Goal: Information Seeking & Learning: Learn about a topic

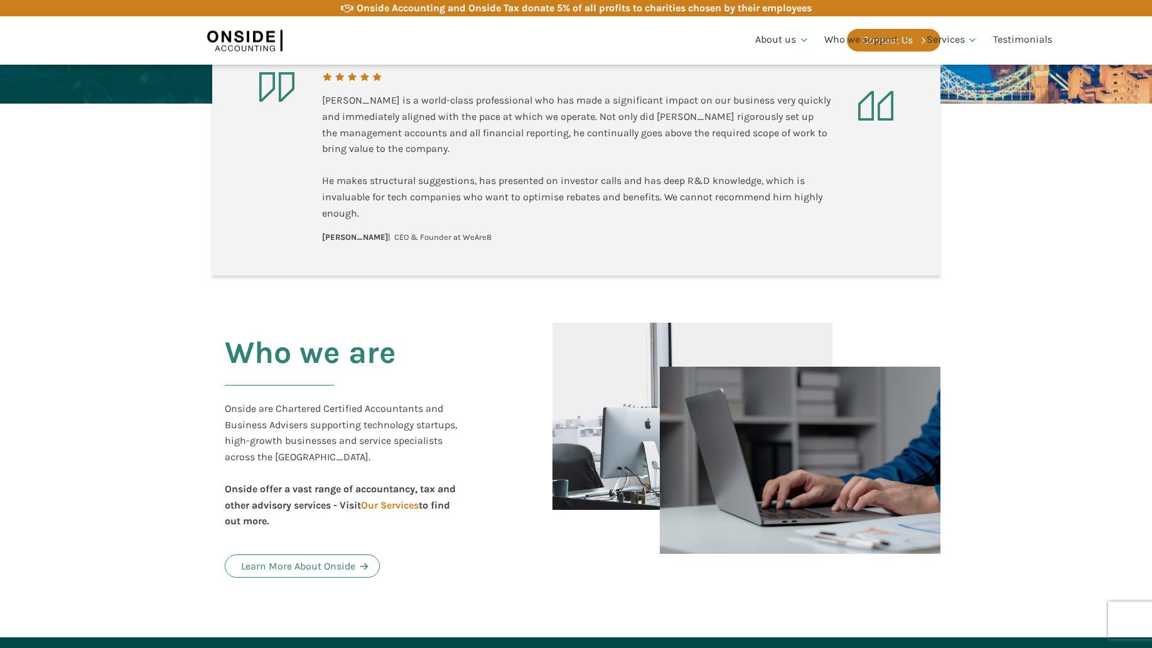
scroll to position [2486, 0]
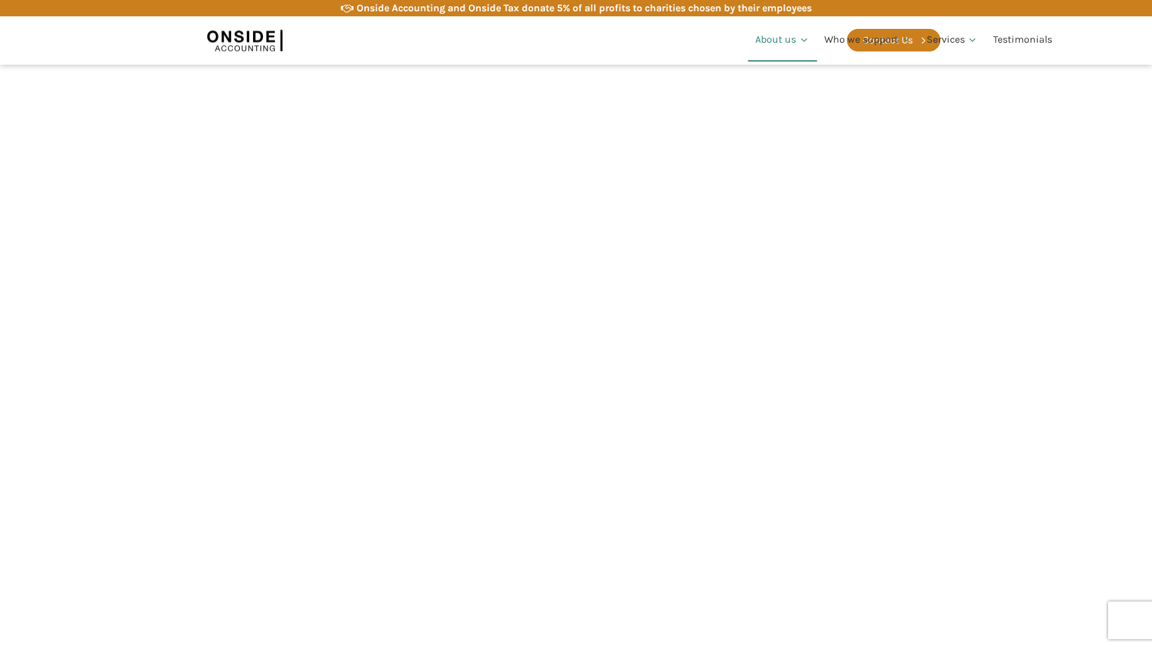
scroll to position [622, 0]
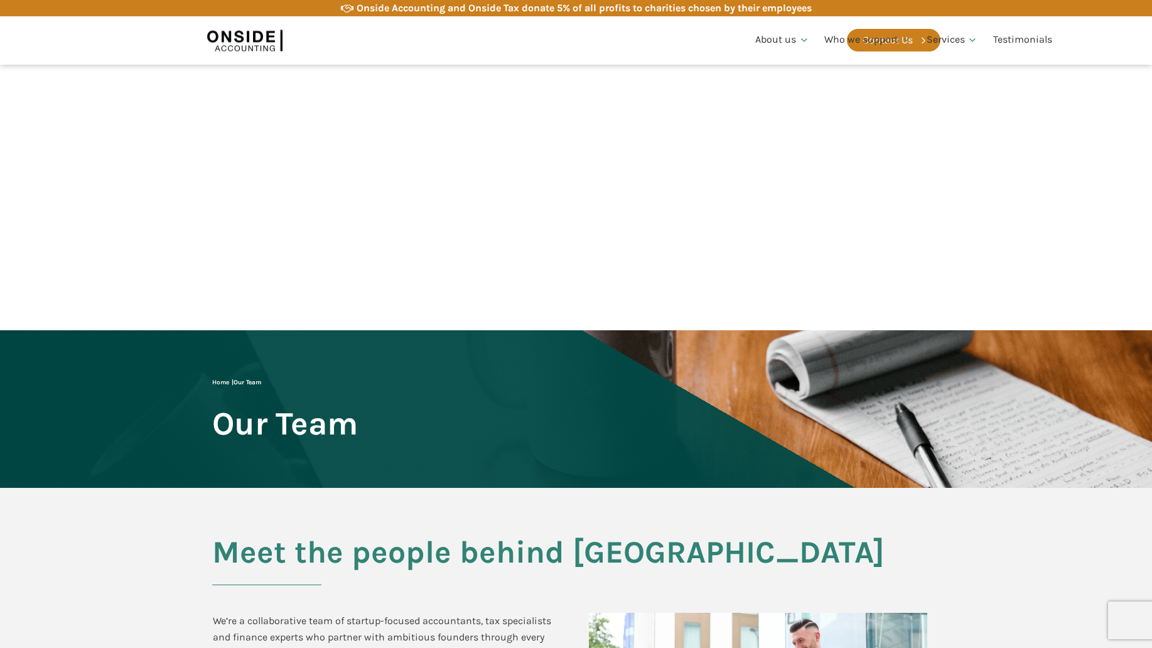
scroll to position [1243, 0]
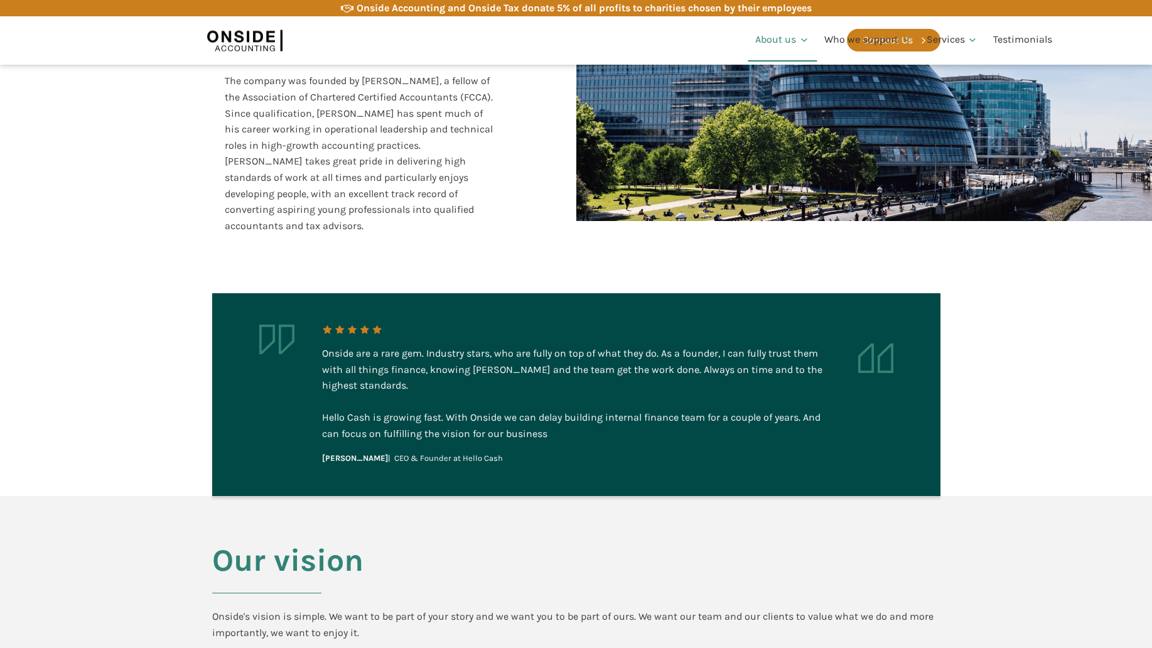
scroll to position [1927, 0]
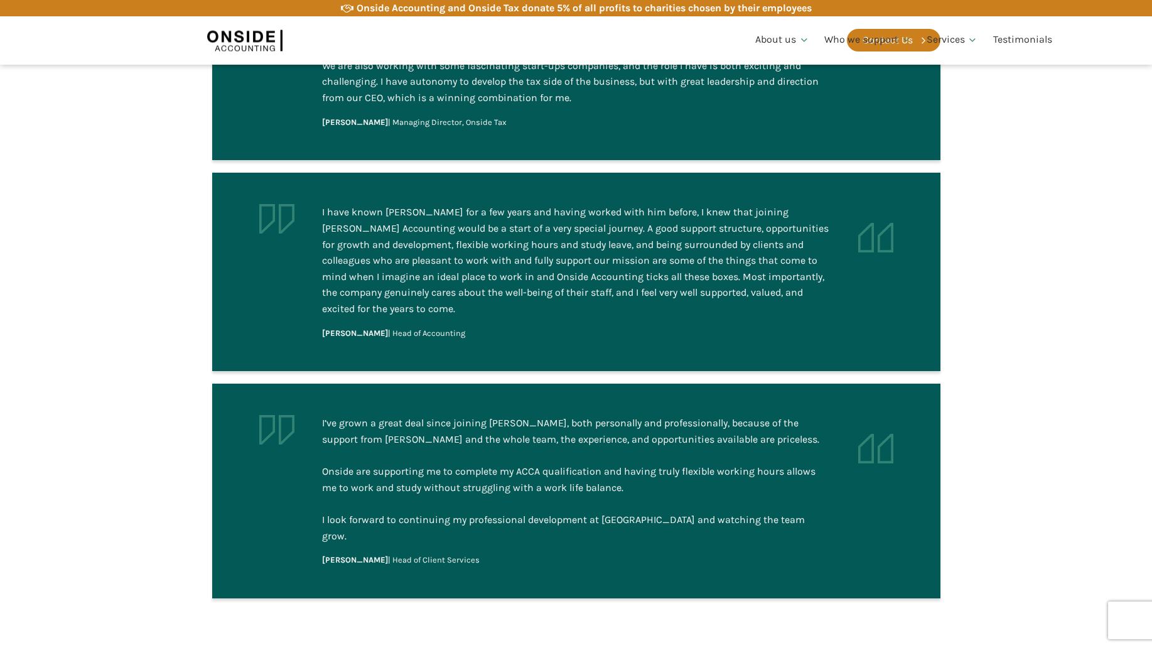
scroll to position [2486, 0]
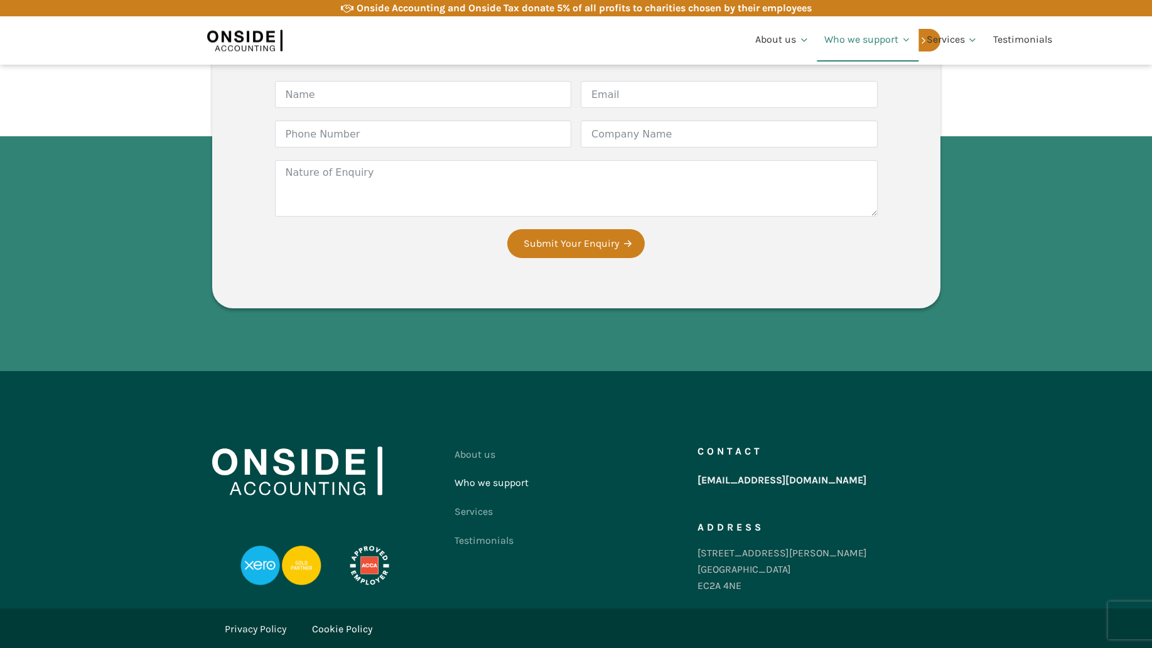
scroll to position [2486, 0]
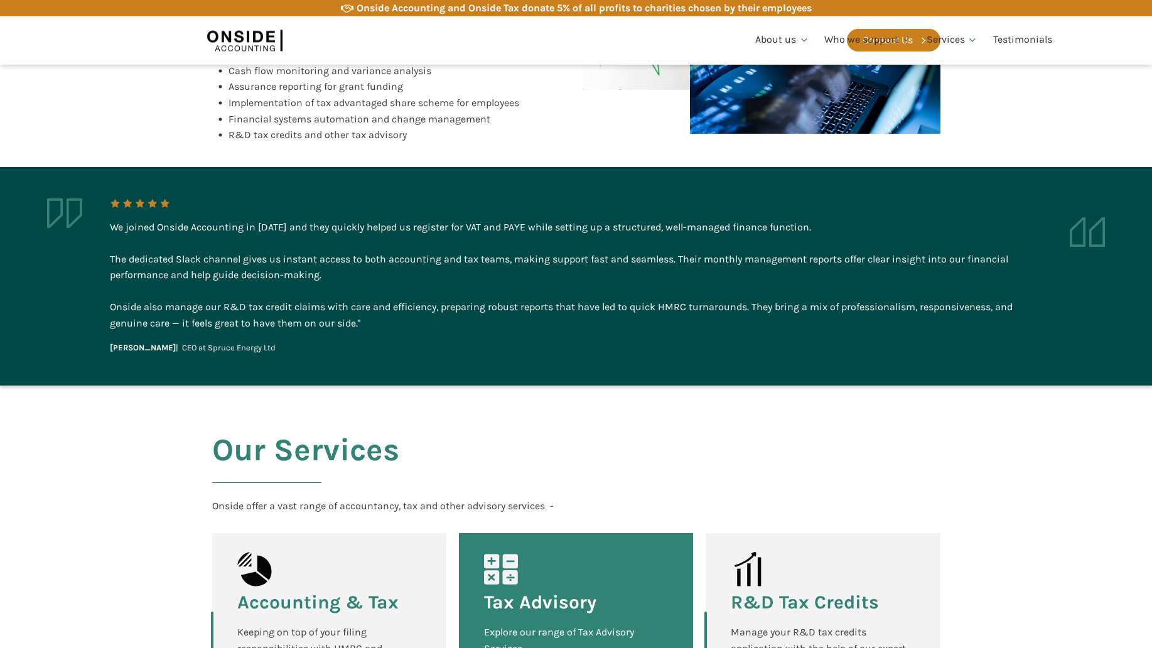
scroll to position [2486, 0]
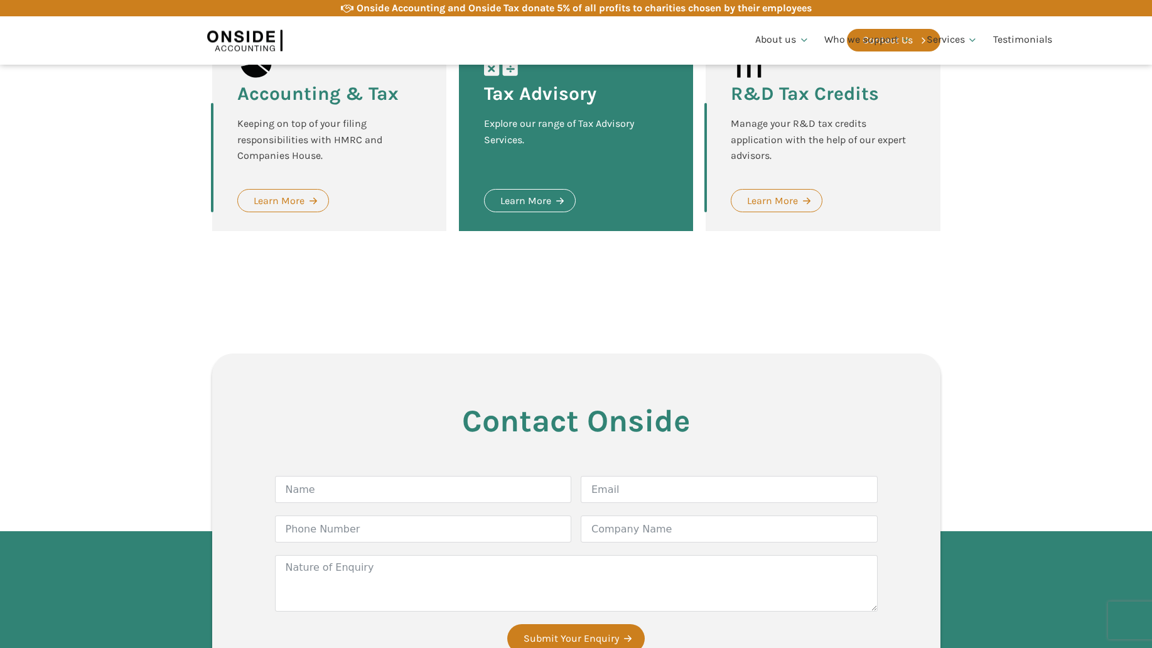
scroll to position [2486, 0]
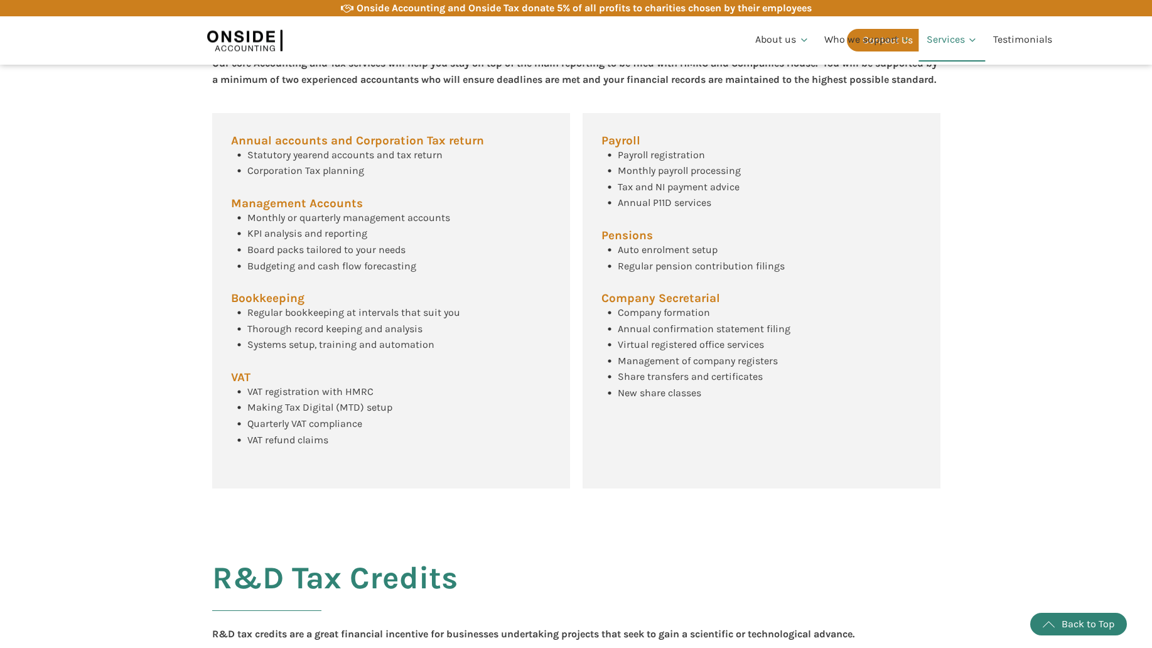
scroll to position [1243, 0]
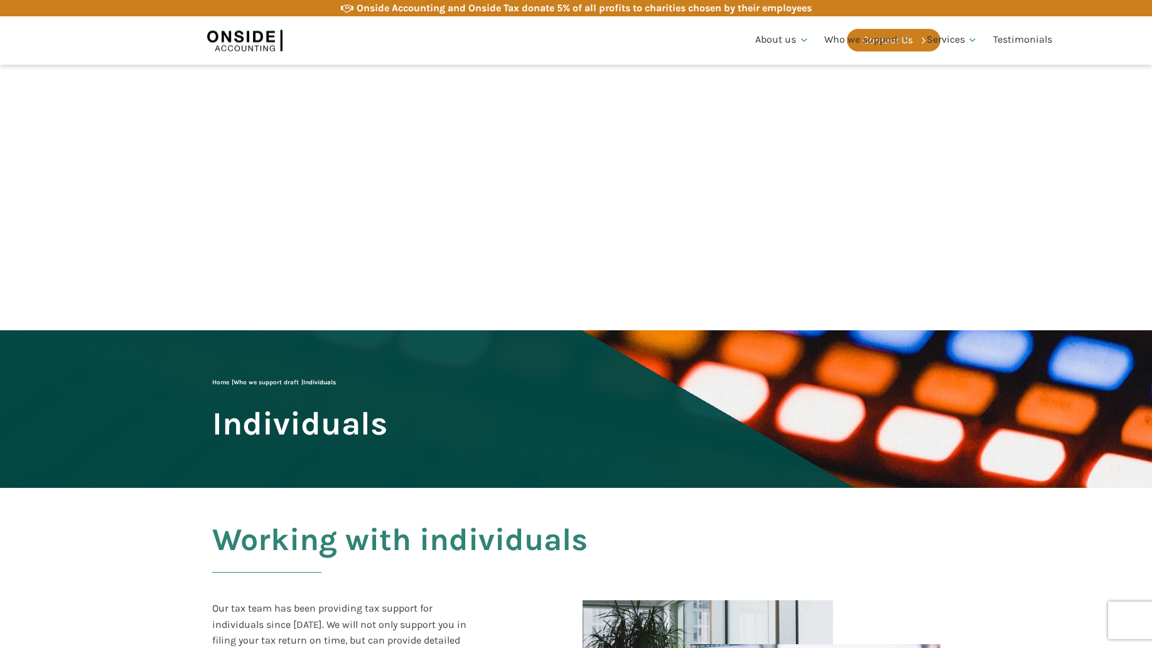
scroll to position [1243, 0]
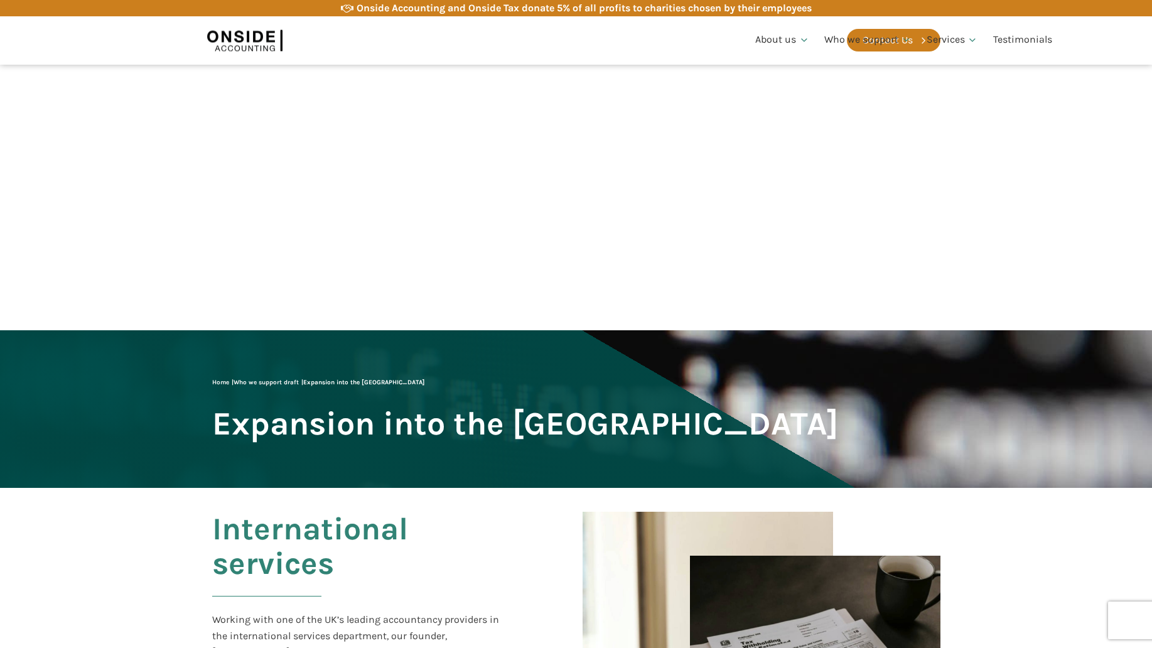
scroll to position [1243, 0]
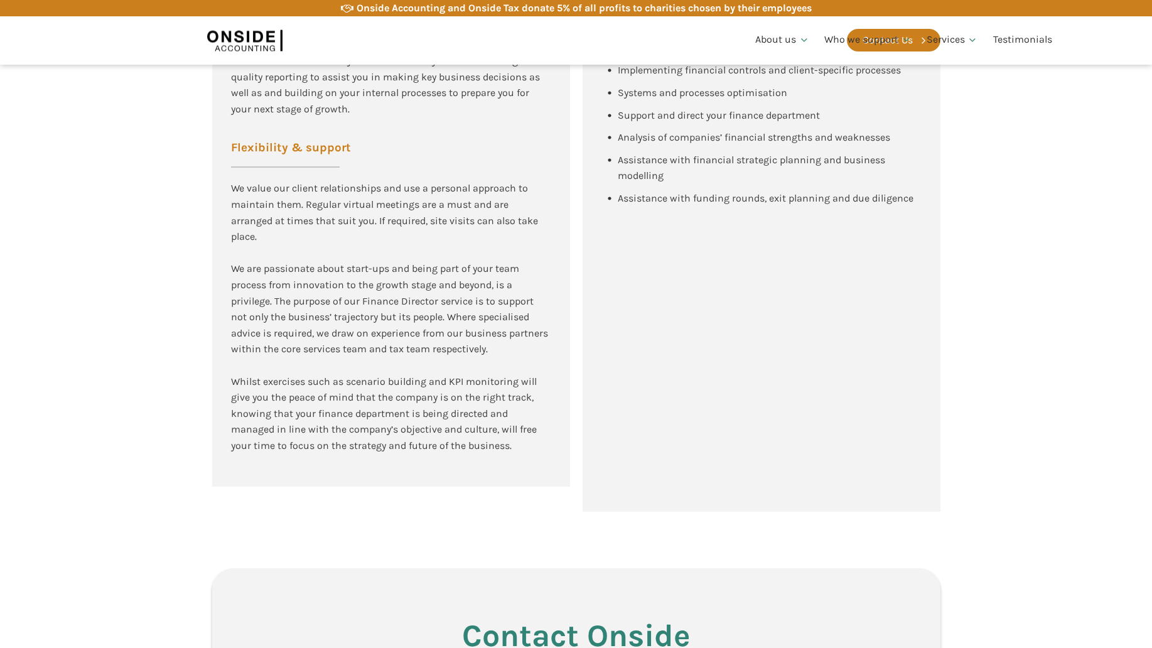
scroll to position [2486, 0]
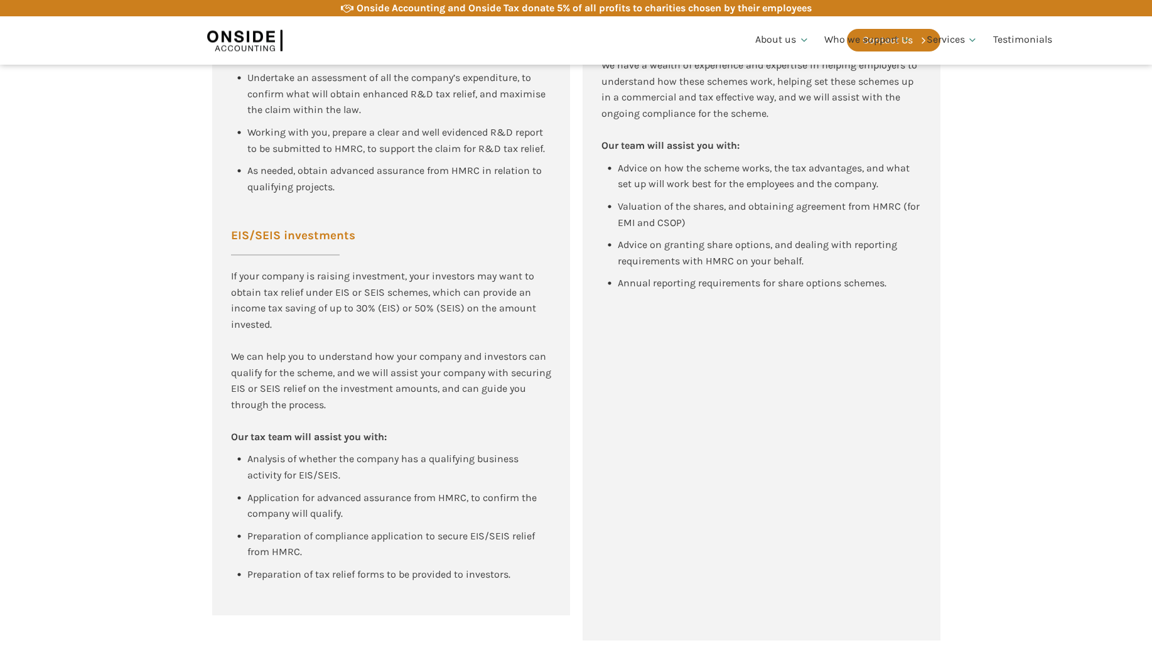
scroll to position [2486, 0]
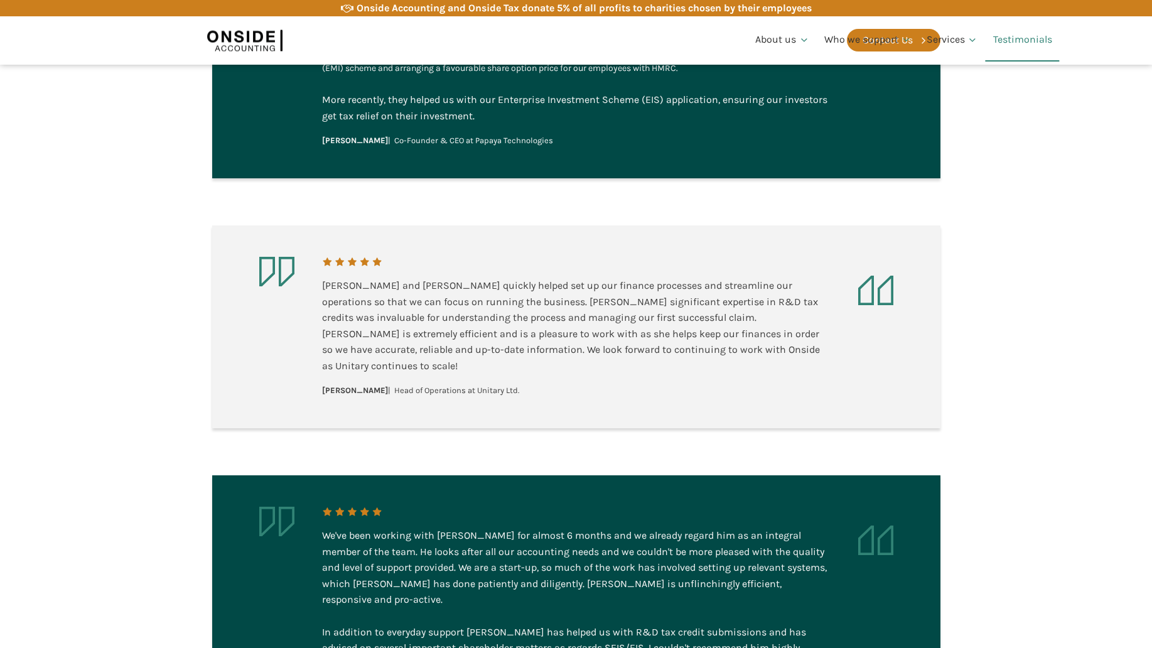
scroll to position [2486, 0]
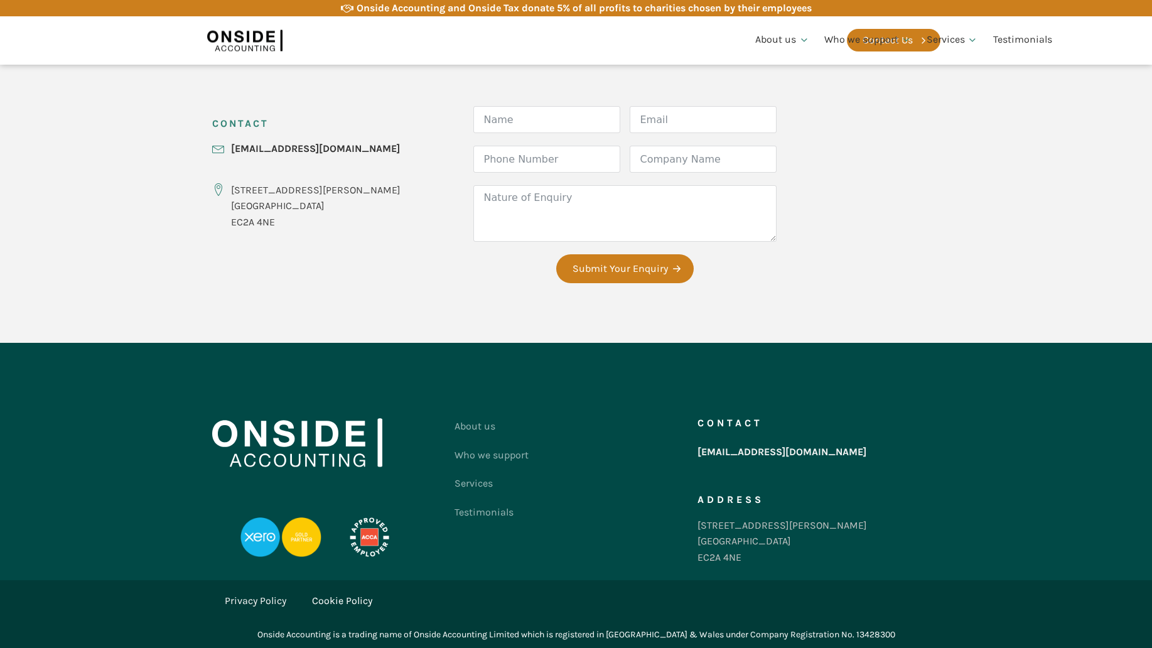
scroll to position [2486, 0]
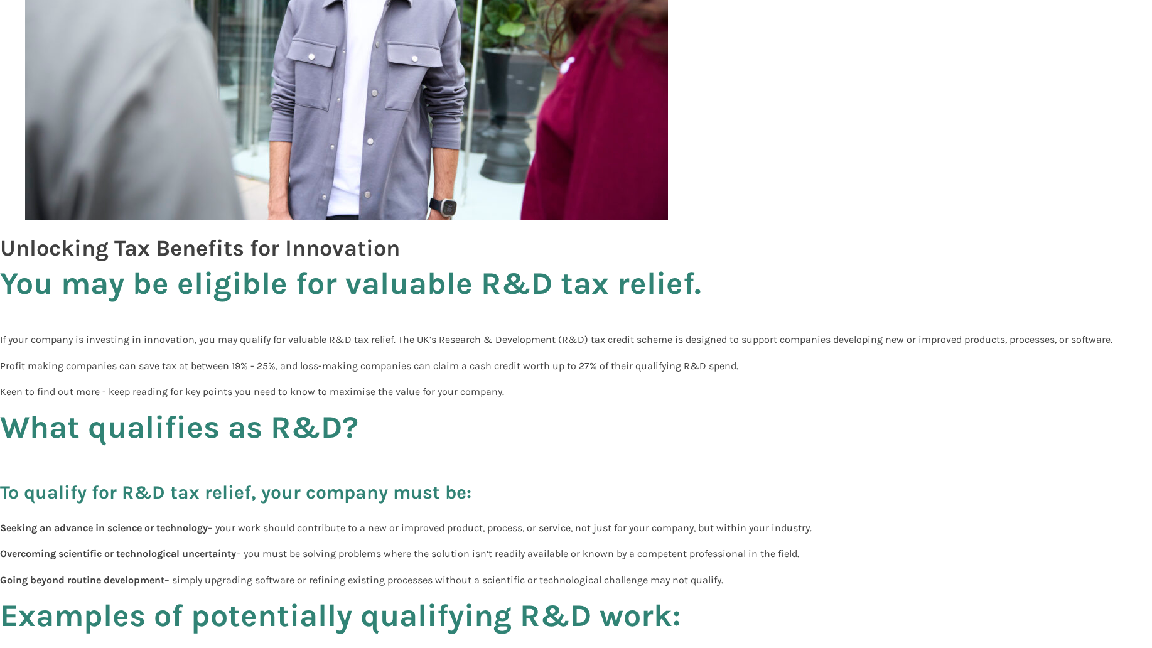
scroll to position [1243, 0]
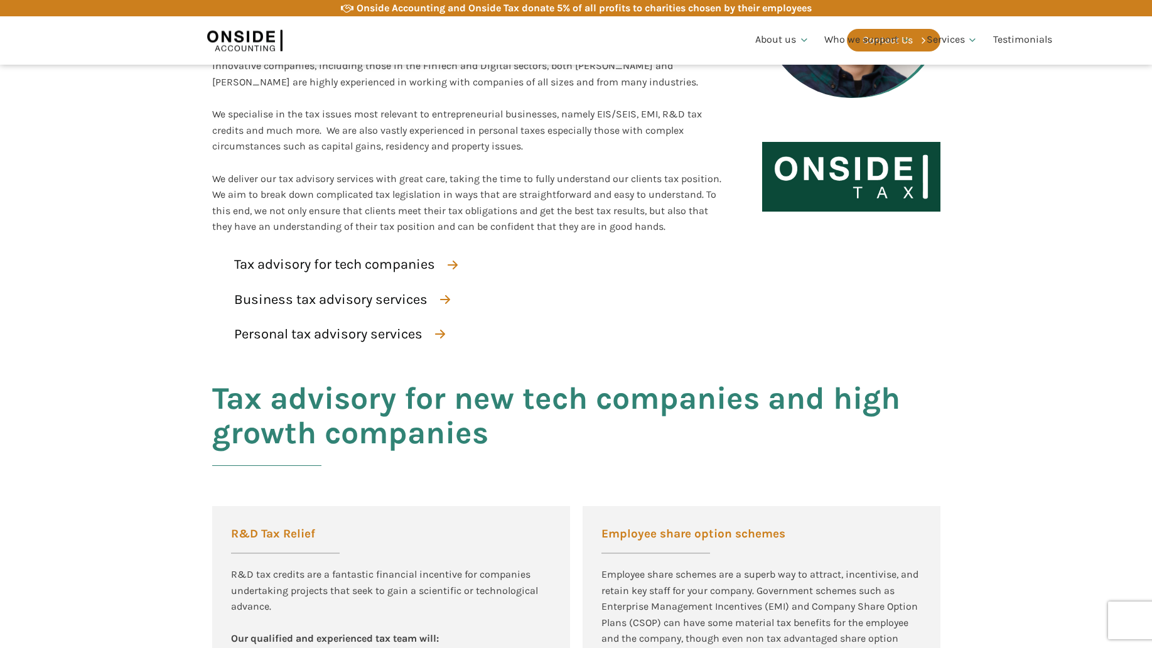
scroll to position [1865, 0]
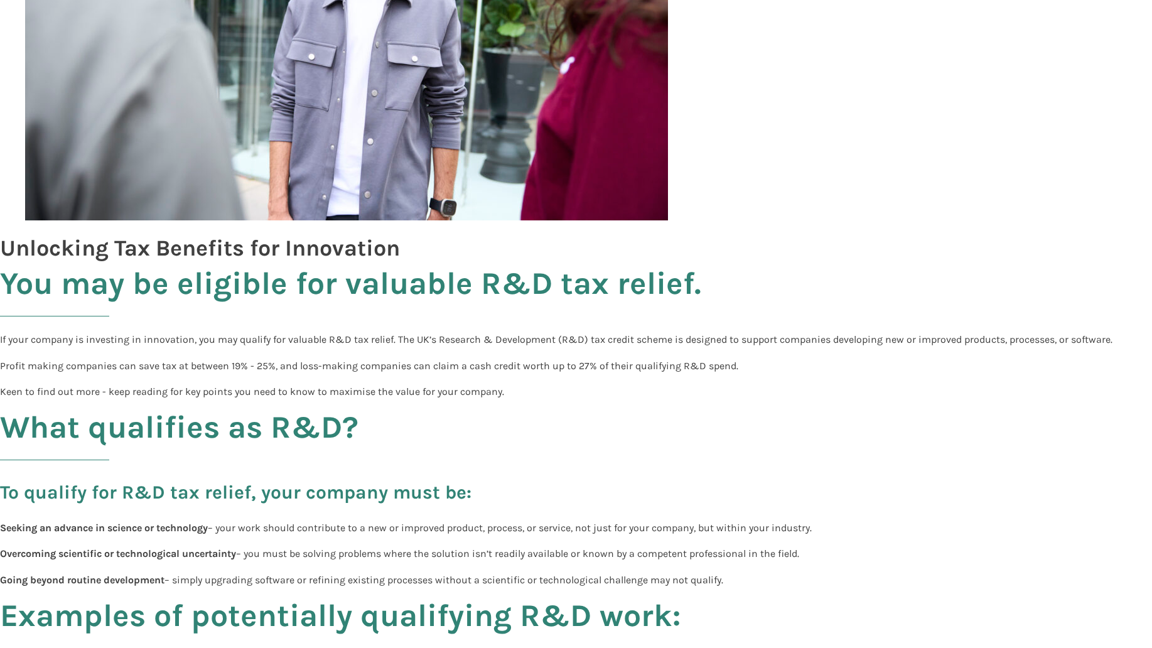
scroll to position [1243, 0]
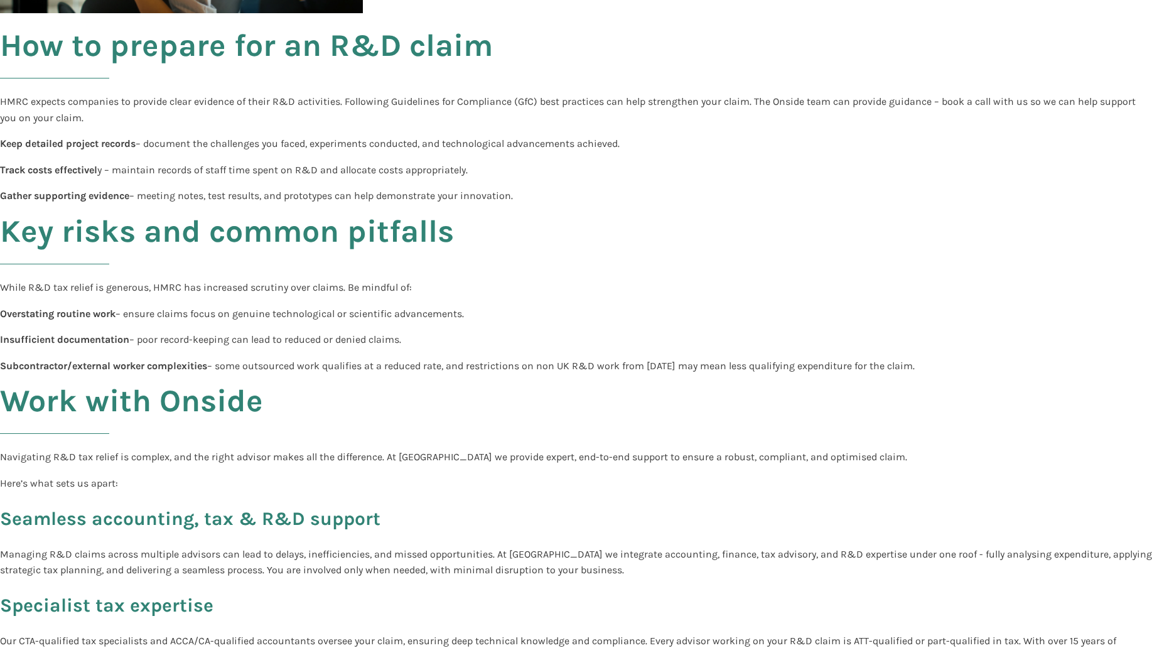
scroll to position [2486, 0]
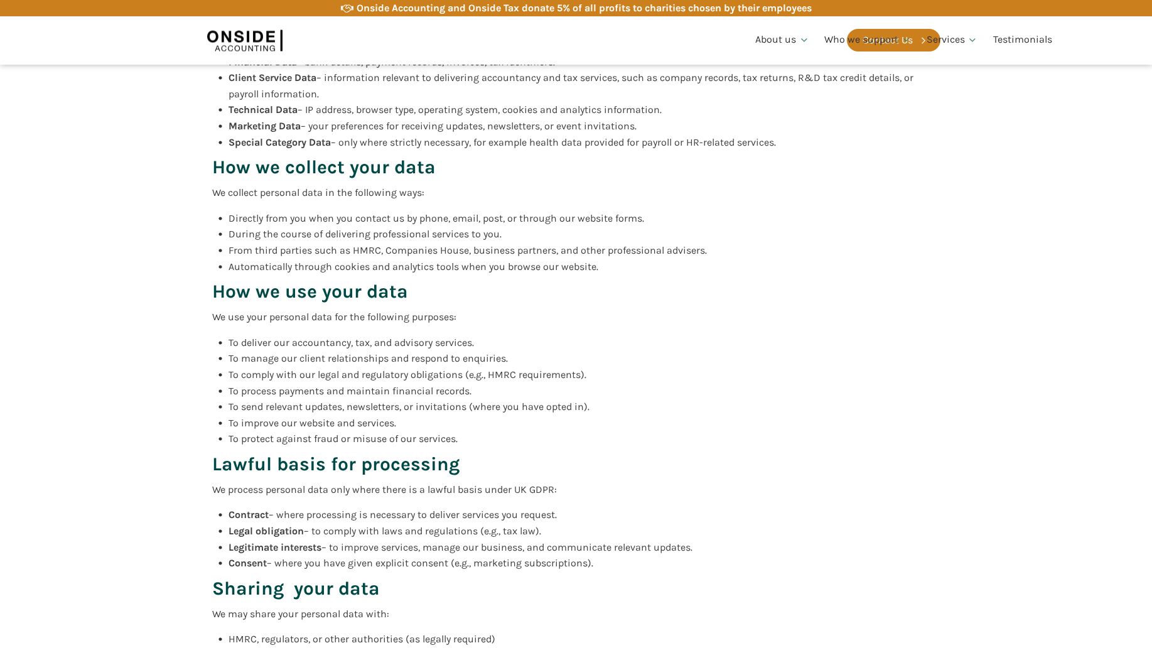
scroll to position [2486, 0]
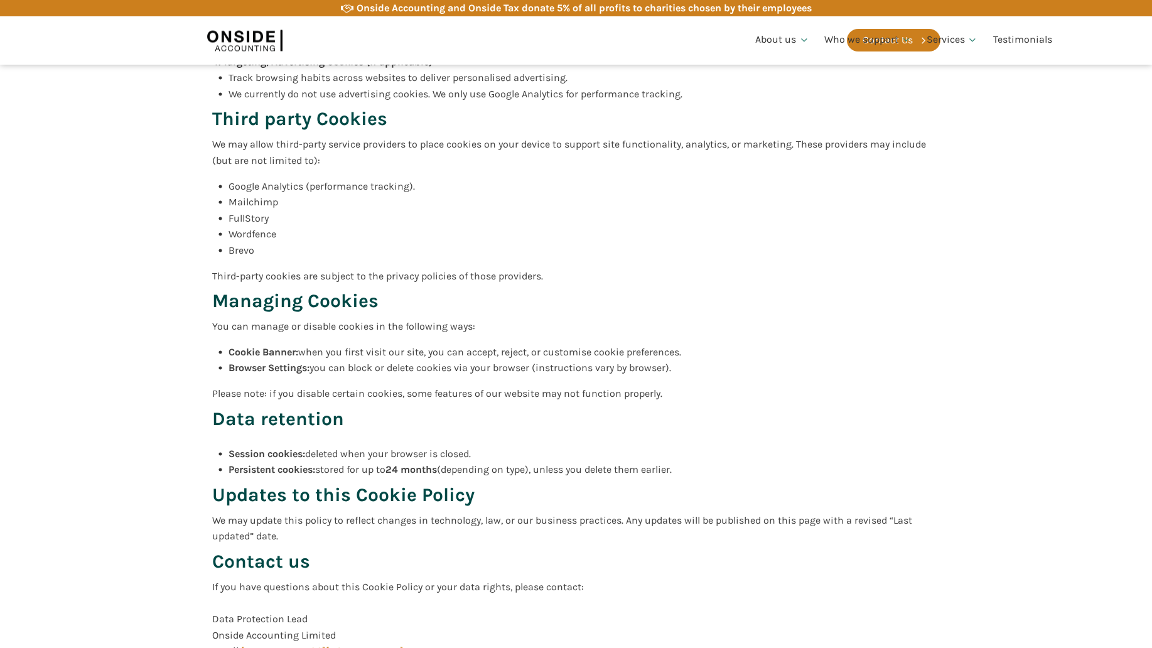
scroll to position [2486, 0]
